Goal: Task Accomplishment & Management: Manage account settings

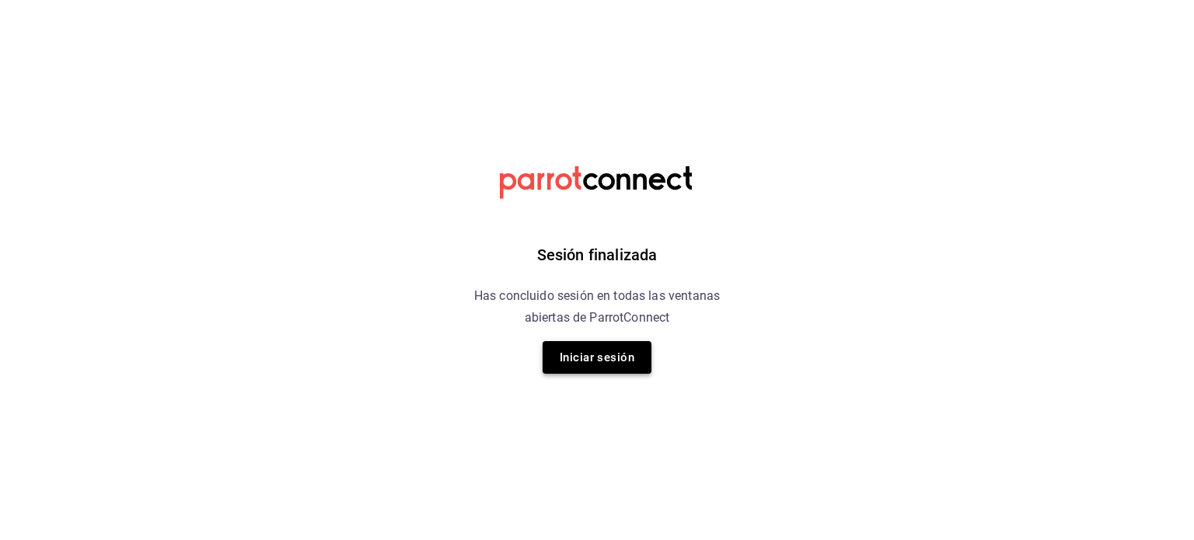
click at [565, 359] on button "Iniciar sesión" at bounding box center [597, 357] width 109 height 33
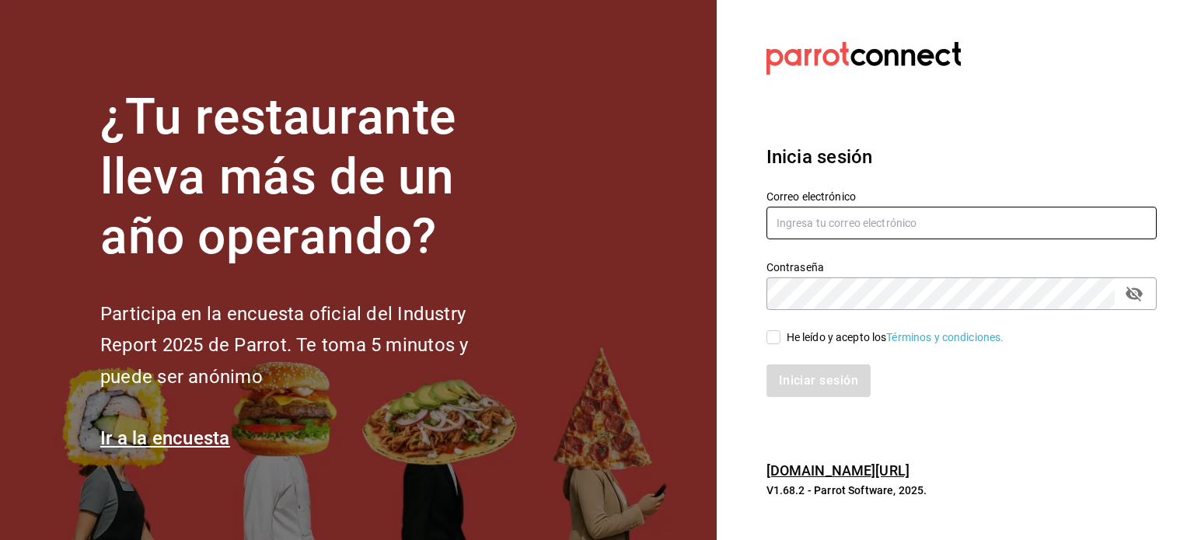
type input "[EMAIL_ADDRESS][DOMAIN_NAME]"
click at [771, 340] on input "He leído y acepto los Términos y condiciones." at bounding box center [773, 337] width 14 height 14
checkbox input "true"
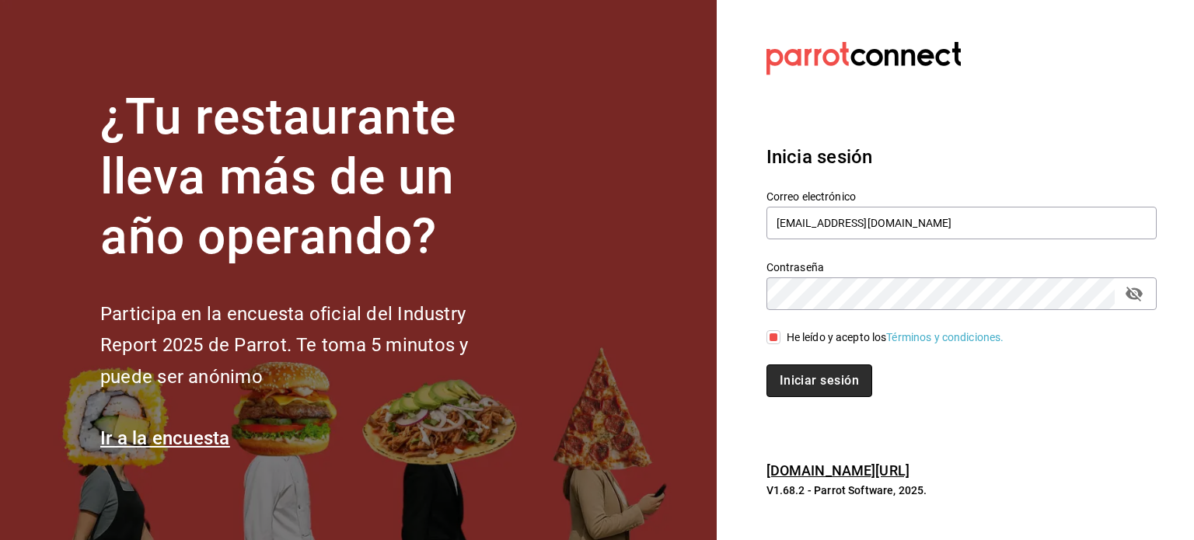
click at [830, 386] on button "Iniciar sesión" at bounding box center [819, 381] width 106 height 33
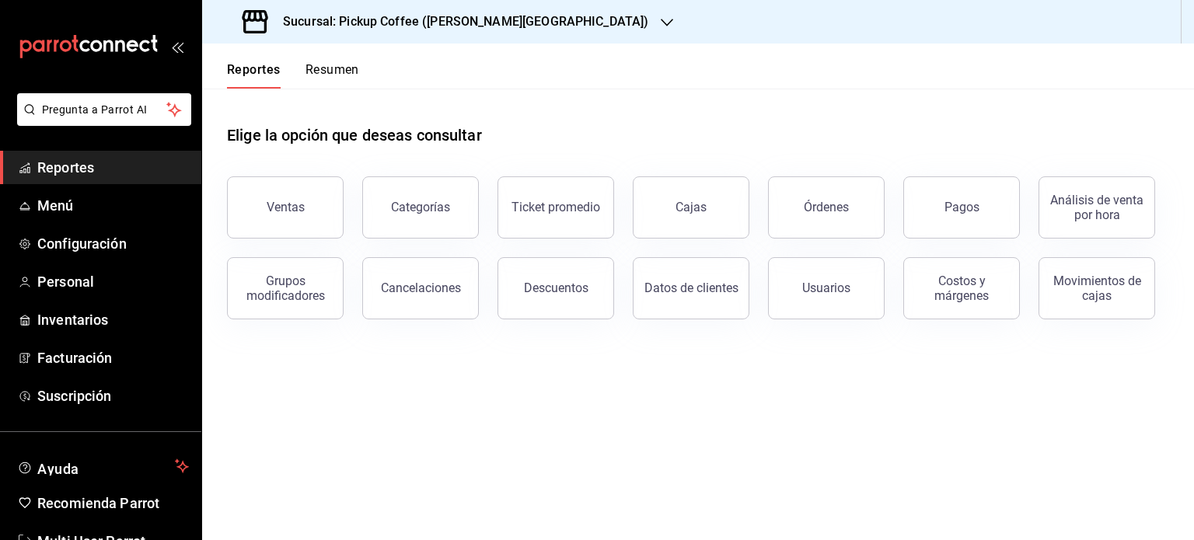
click at [344, 68] on button "Resumen" at bounding box center [333, 75] width 54 height 26
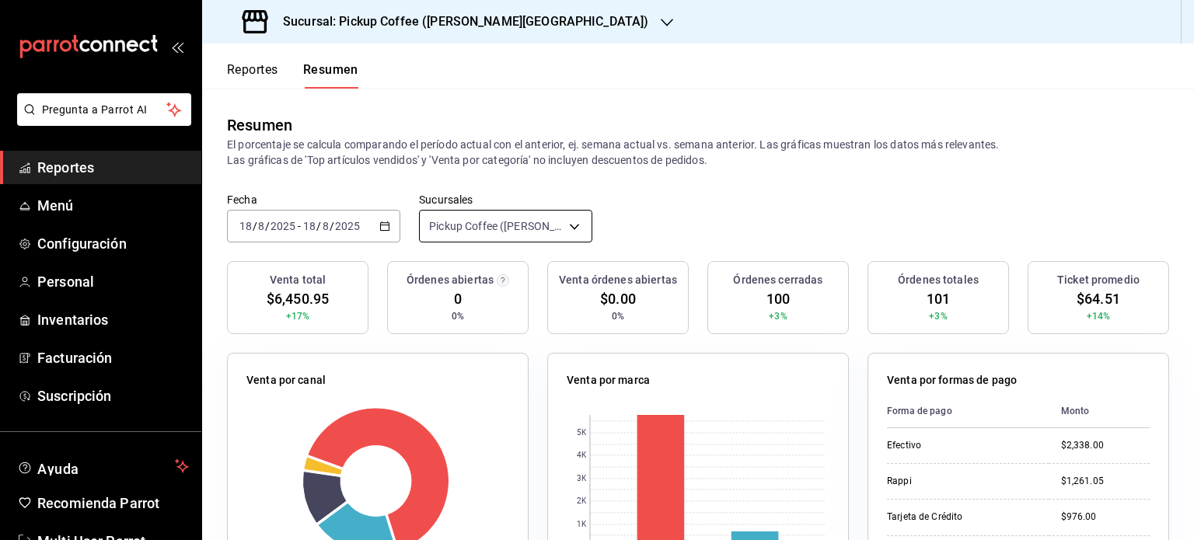
click at [569, 227] on body "Pregunta a Parrot AI Reportes Menú Configuración Personal Inventarios Facturaci…" at bounding box center [597, 270] width 1194 height 540
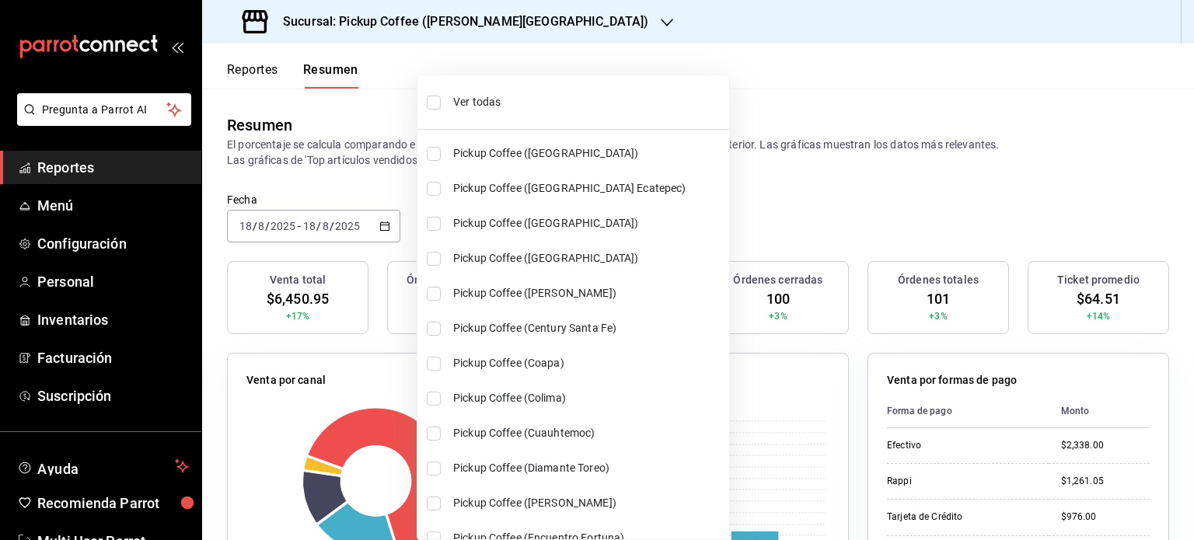
click at [471, 92] on li "Ver todas" at bounding box center [573, 102] width 312 height 41
type input "[object Object],[object Object],[object Object],[object Object],[object Object]…"
checkbox input "true"
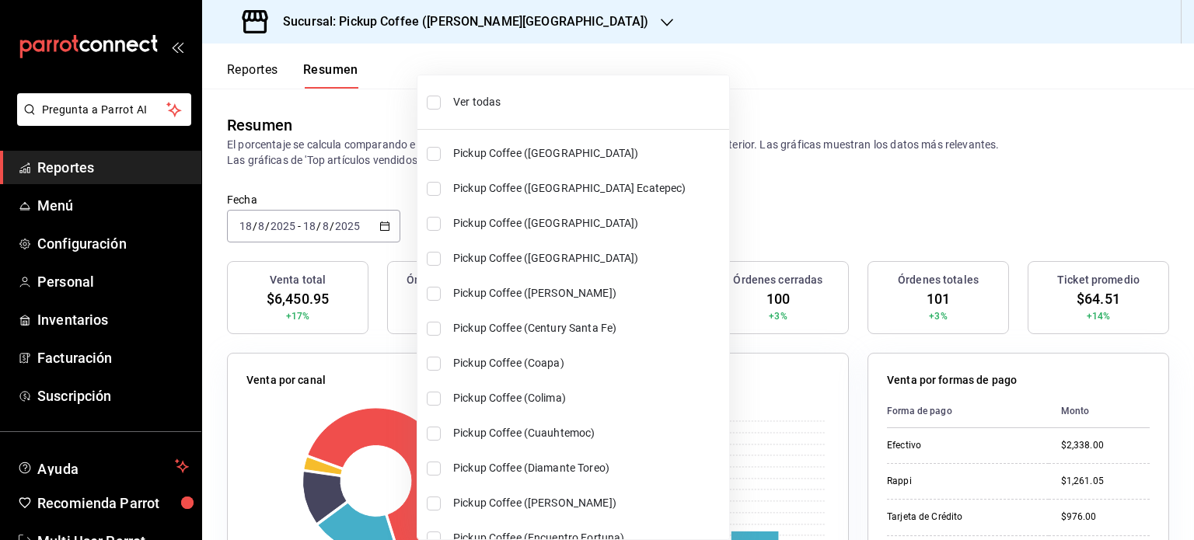
checkbox input "true"
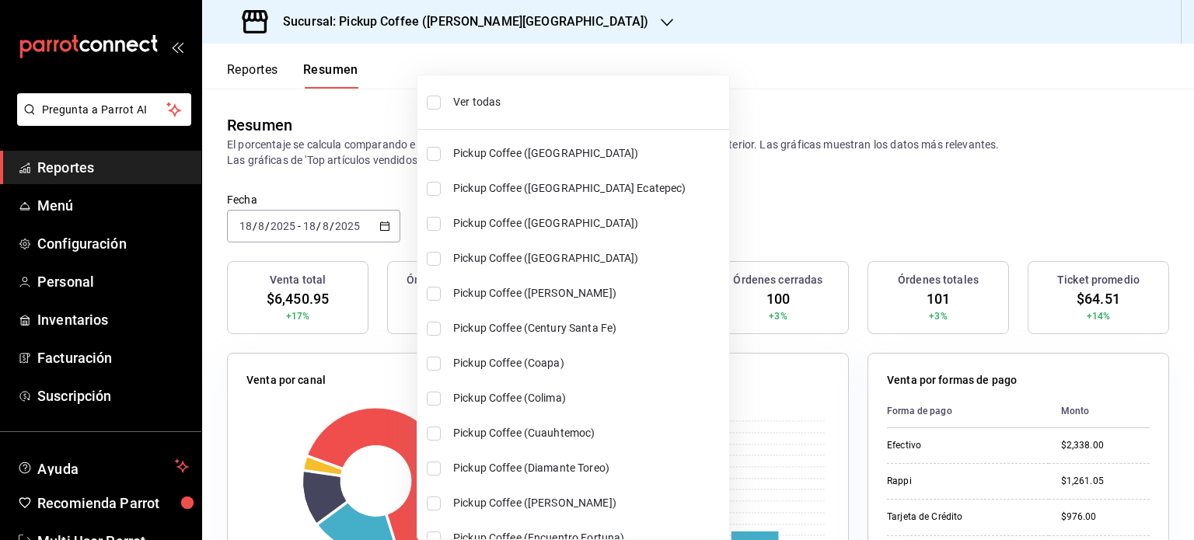
checkbox input "true"
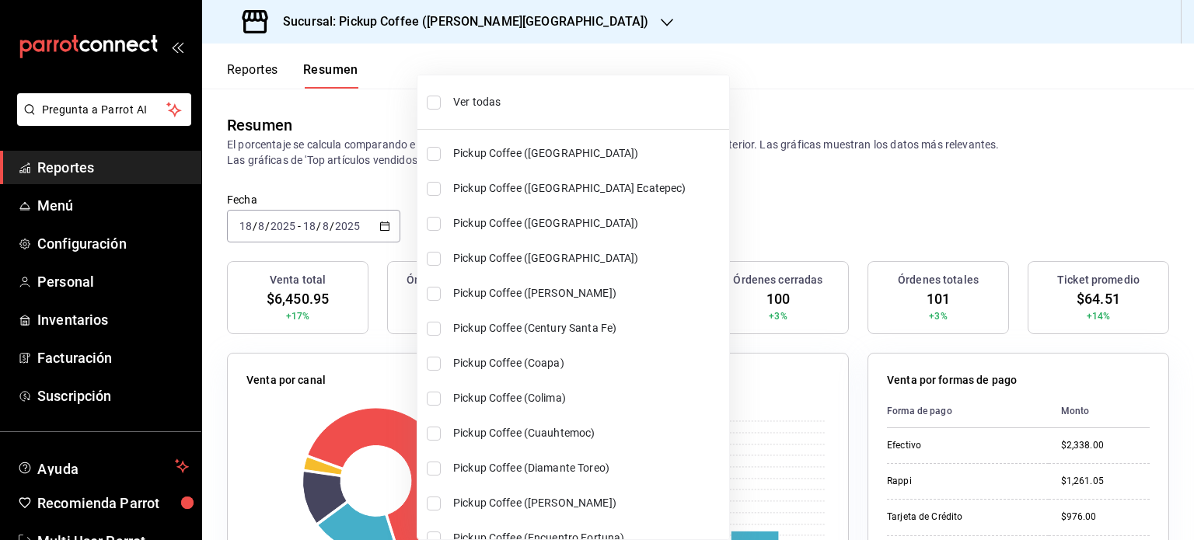
checkbox input "true"
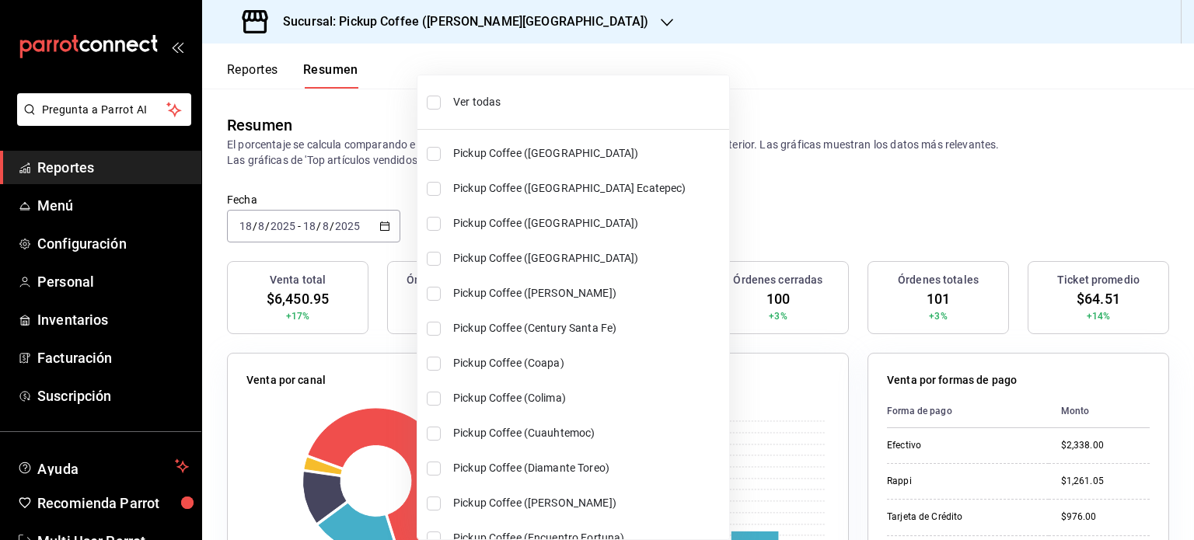
checkbox input "true"
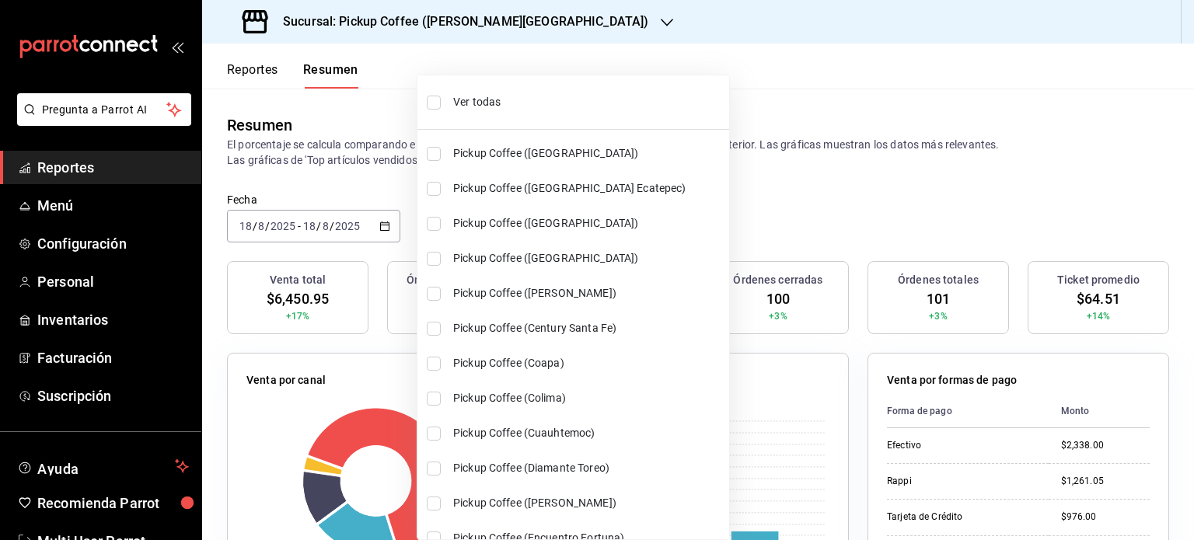
checkbox input "true"
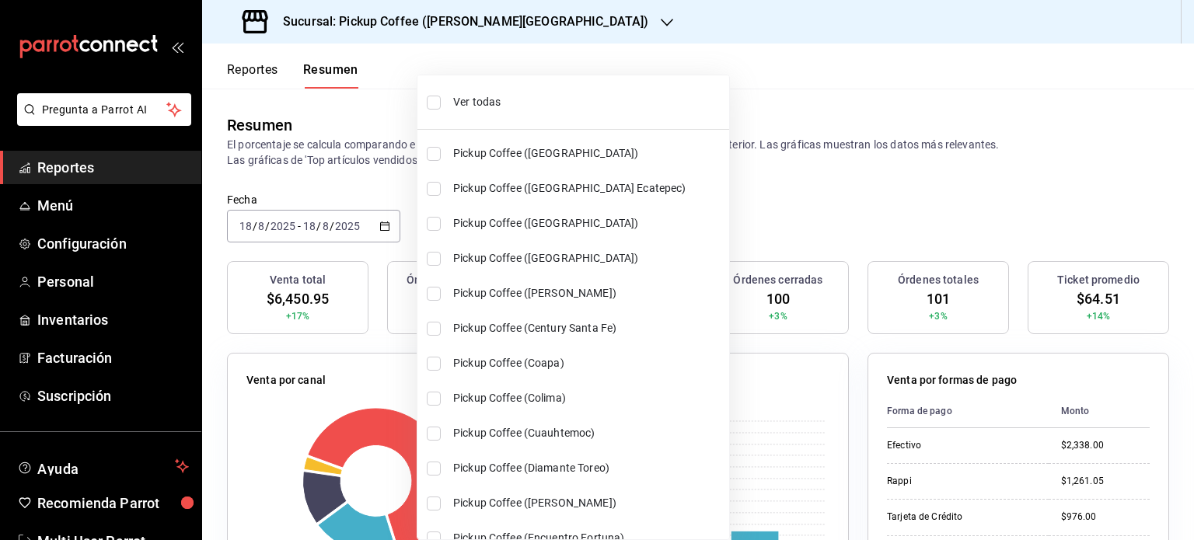
checkbox input "true"
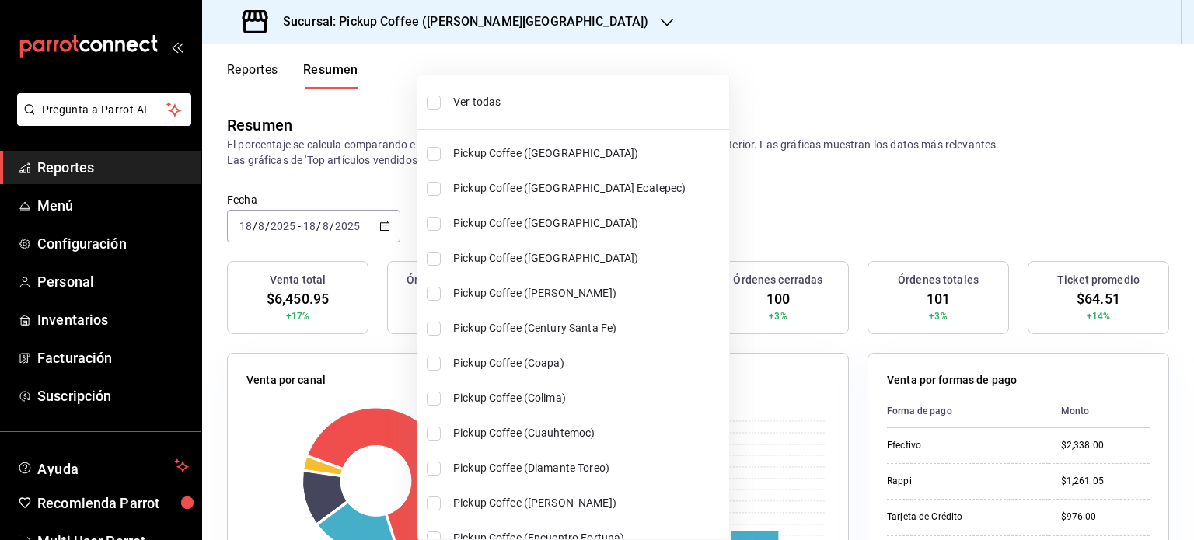
checkbox input "true"
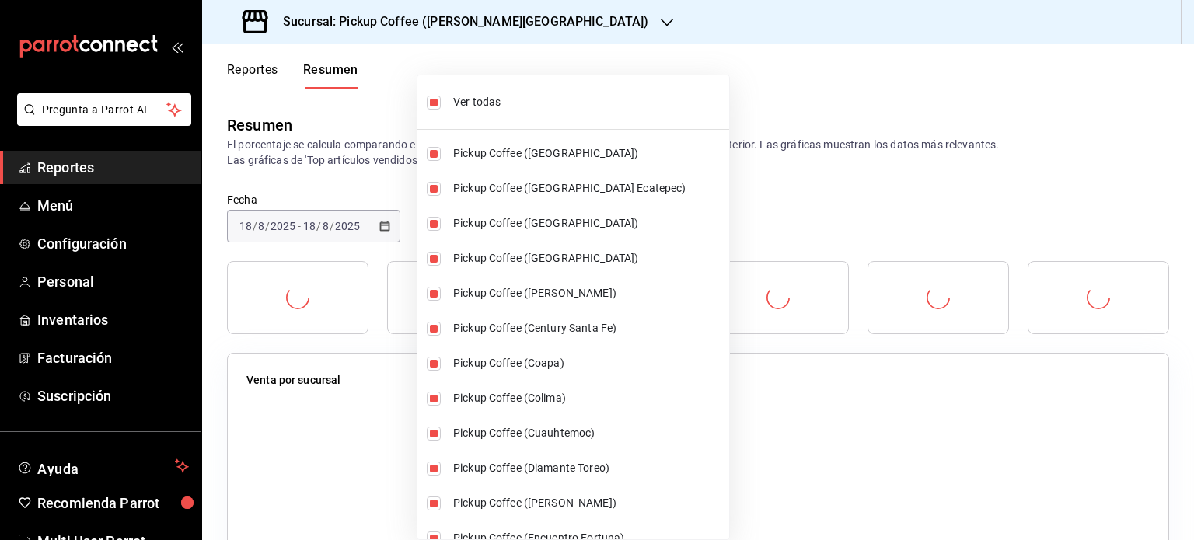
click at [794, 206] on div at bounding box center [597, 270] width 1194 height 540
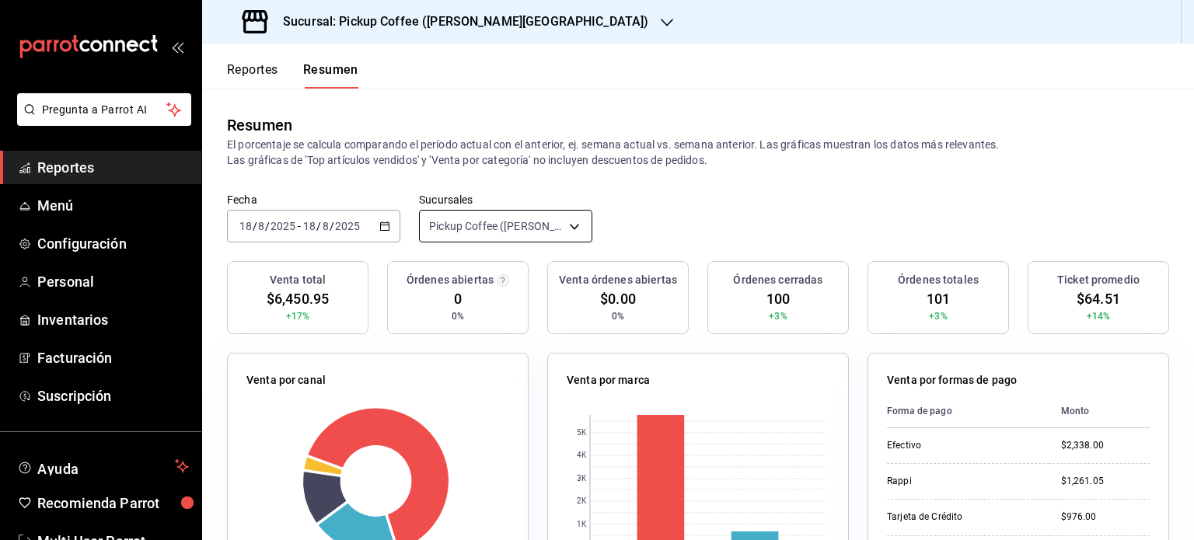
click at [575, 218] on body "Pregunta a Parrot AI Reportes Menú Configuración Personal Inventarios Facturaci…" at bounding box center [597, 270] width 1194 height 540
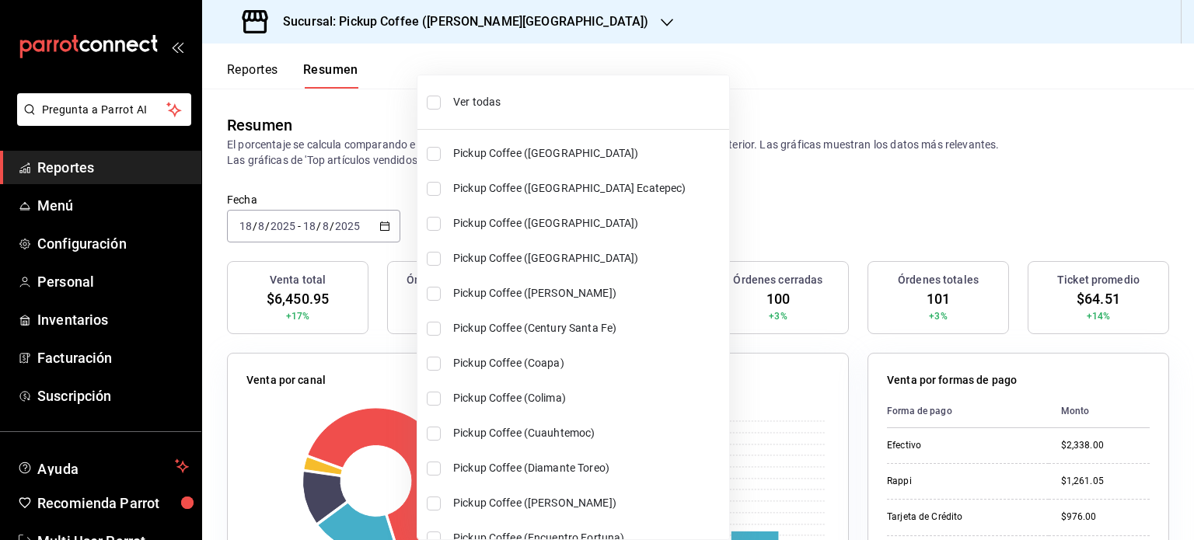
click at [488, 97] on span "Ver todas" at bounding box center [588, 102] width 270 height 16
type input "[object Object],[object Object],[object Object],[object Object],[object Object]…"
checkbox input "true"
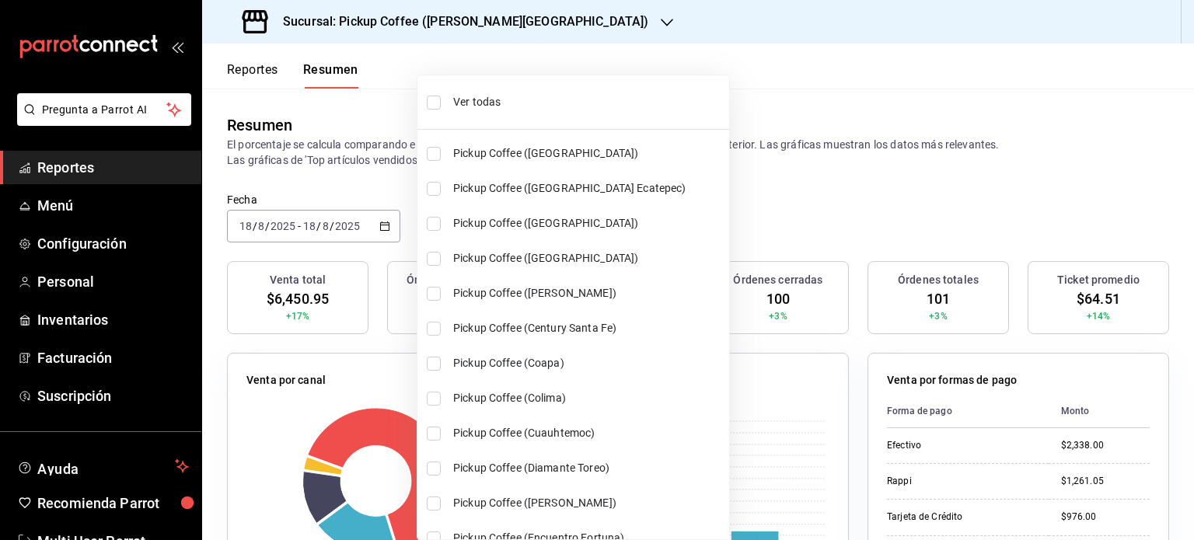
checkbox input "true"
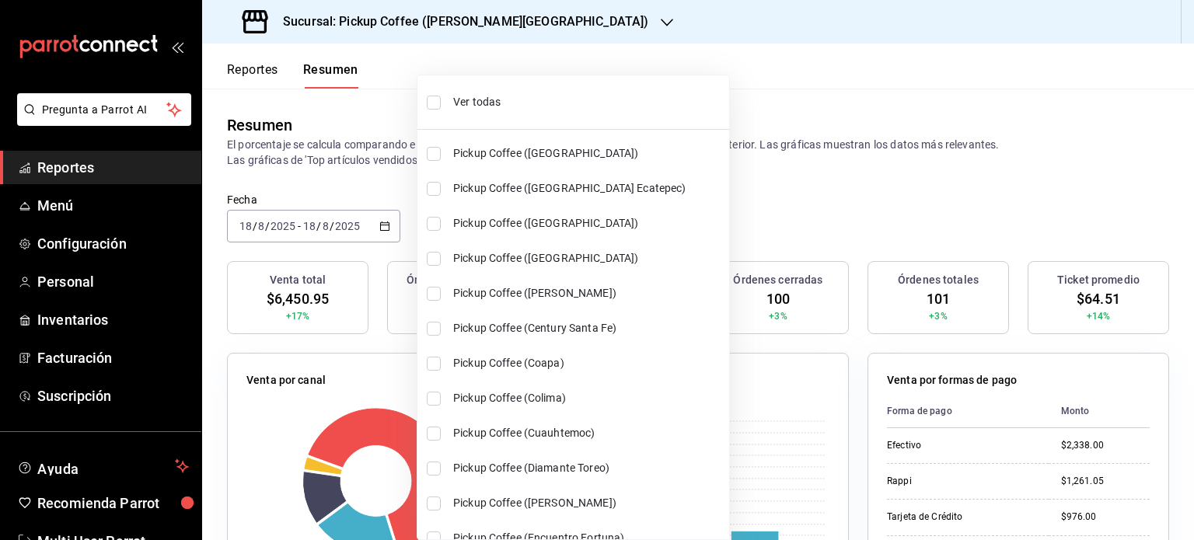
checkbox input "true"
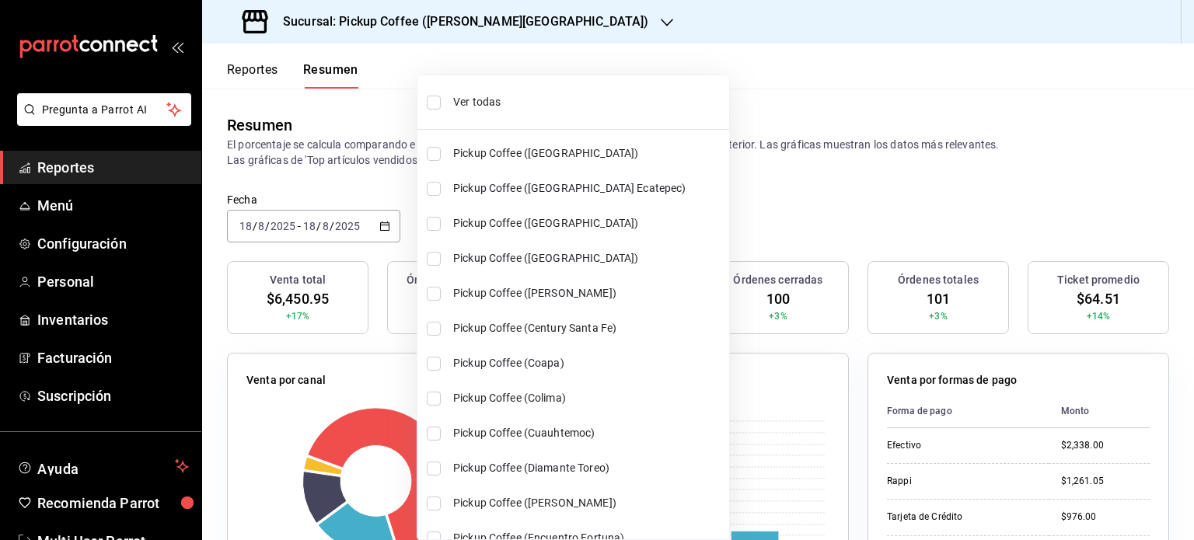
checkbox input "true"
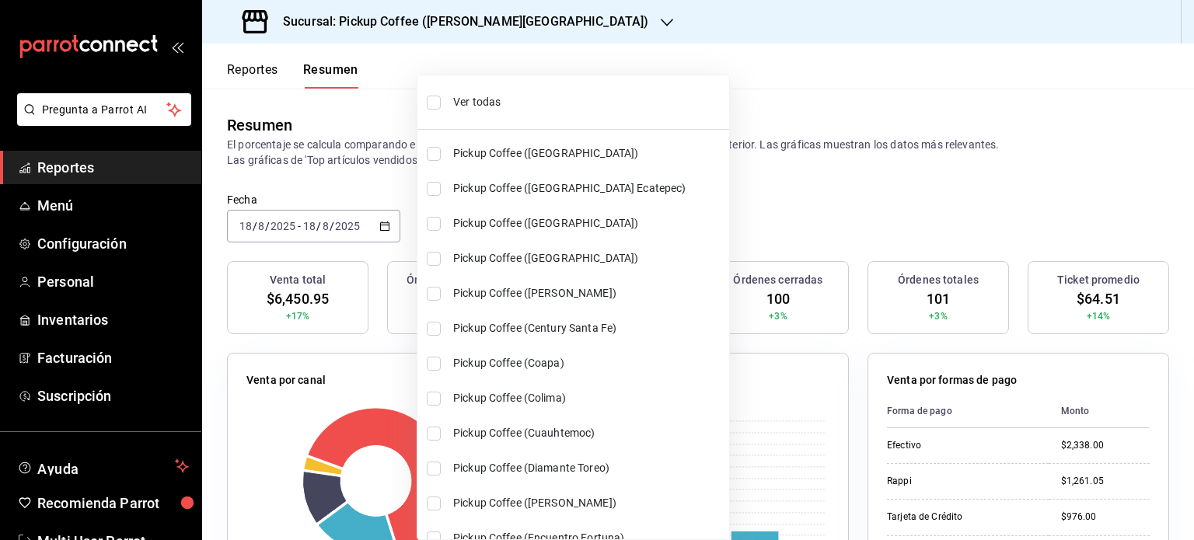
checkbox input "true"
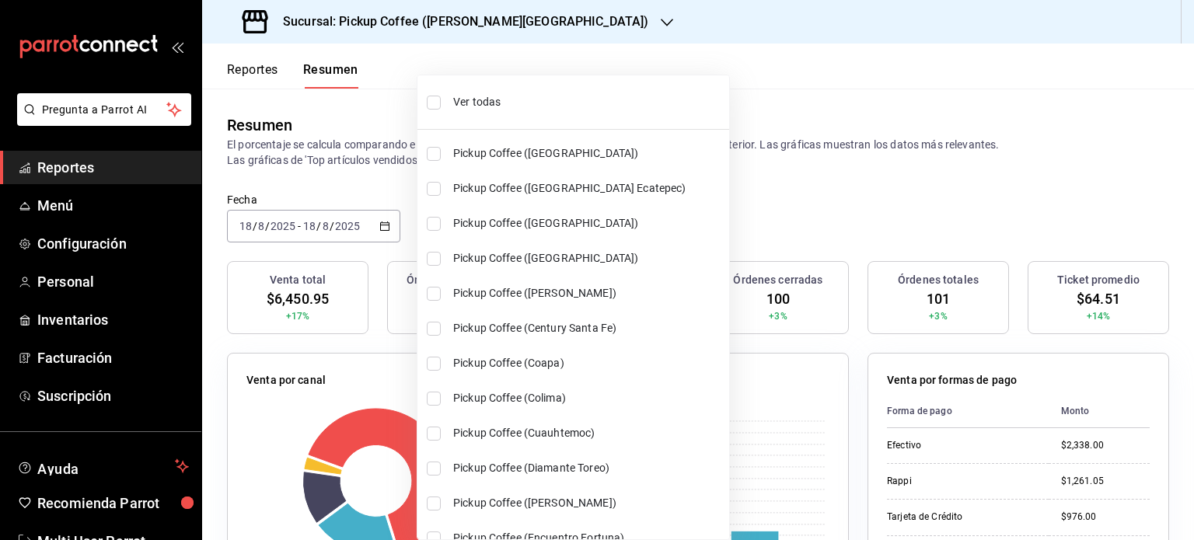
checkbox input "true"
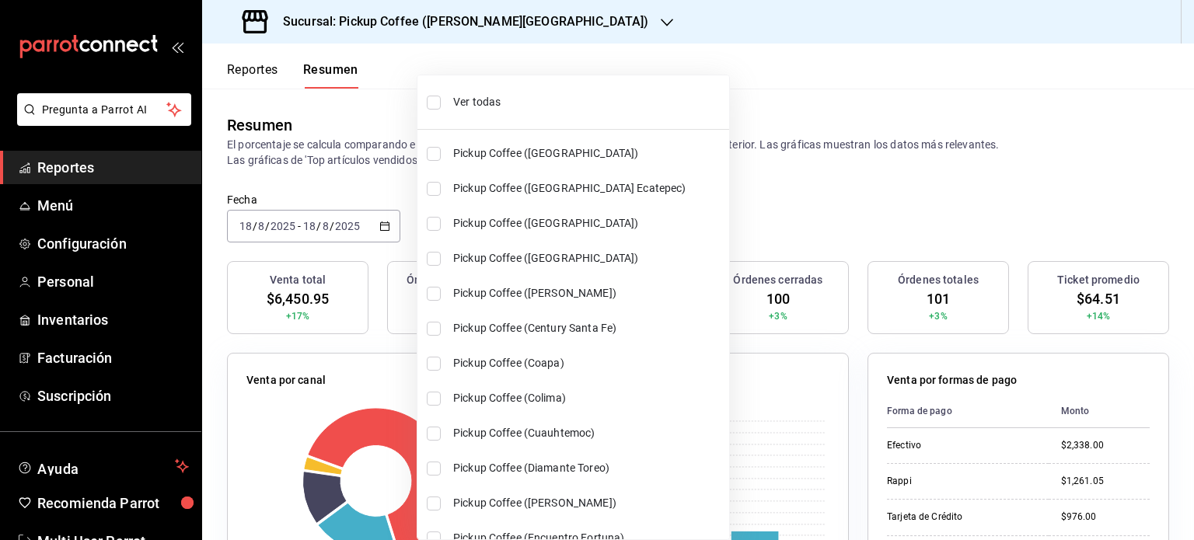
checkbox input "true"
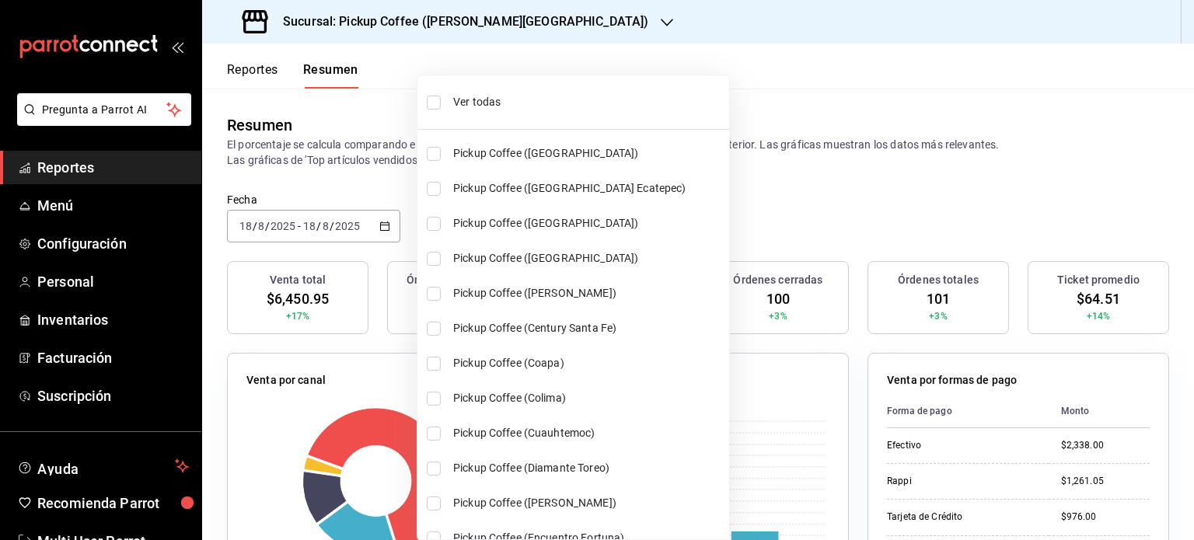
checkbox input "true"
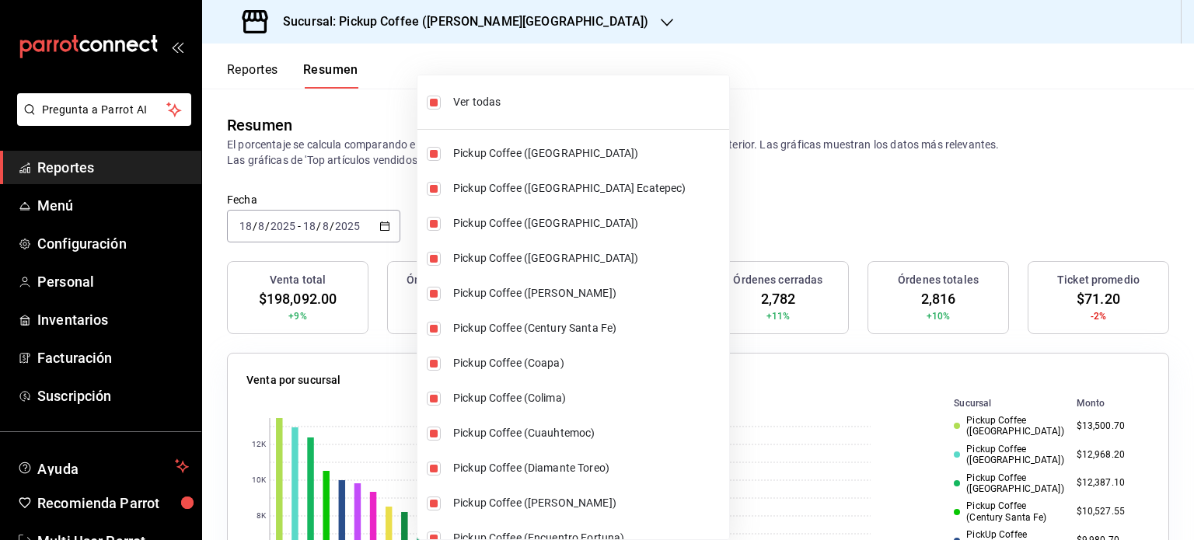
click at [778, 206] on div at bounding box center [597, 270] width 1194 height 540
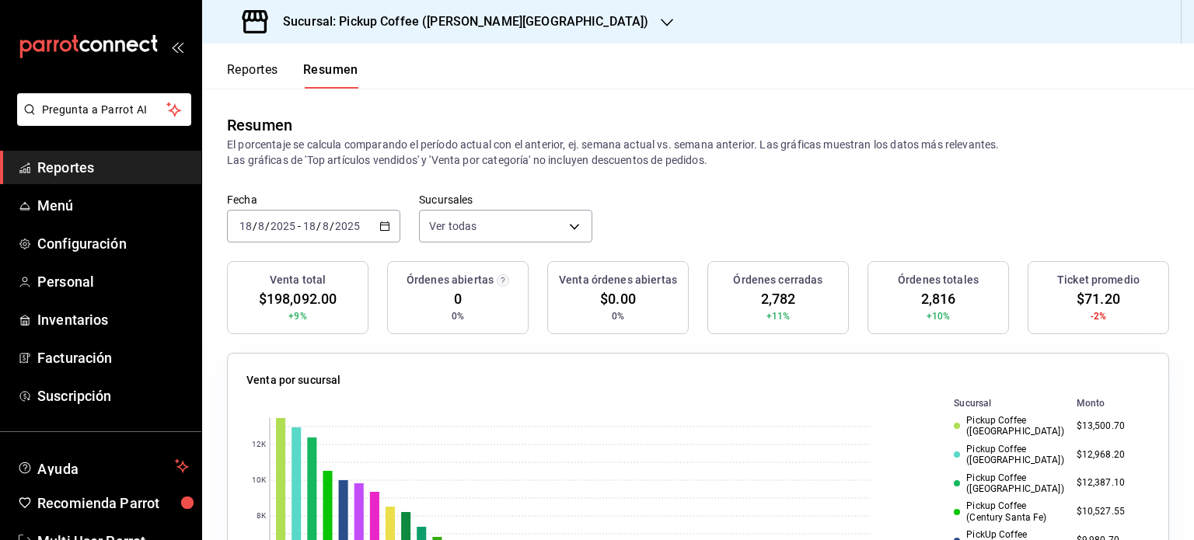
click at [389, 229] on div "[DATE] [DATE] - [DATE] [DATE]" at bounding box center [313, 226] width 173 height 33
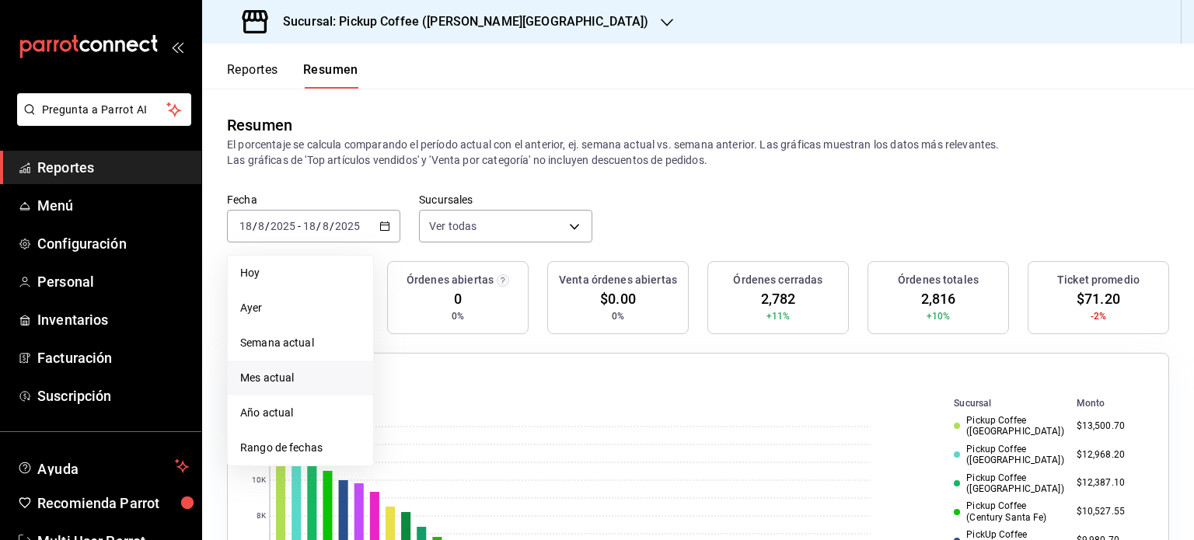
click at [294, 377] on span "Mes actual" at bounding box center [300, 378] width 120 height 16
